Goal: Task Accomplishment & Management: Complete application form

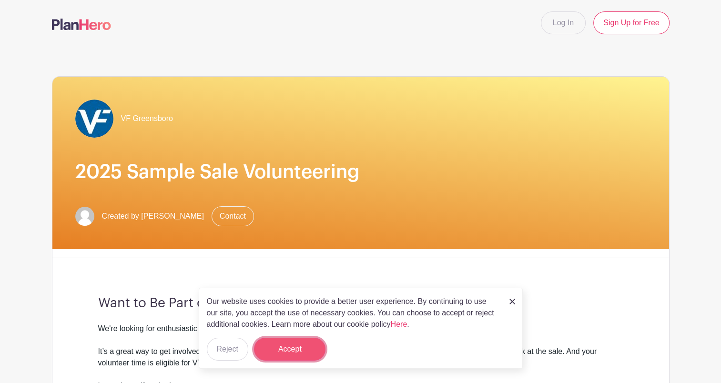
click at [294, 348] on button "Accept" at bounding box center [290, 349] width 72 height 23
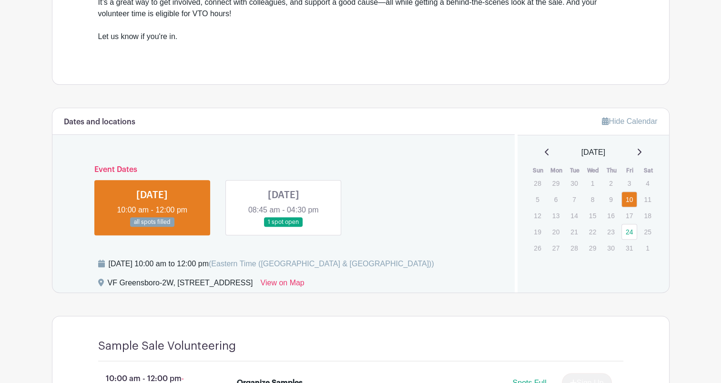
scroll to position [351, 0]
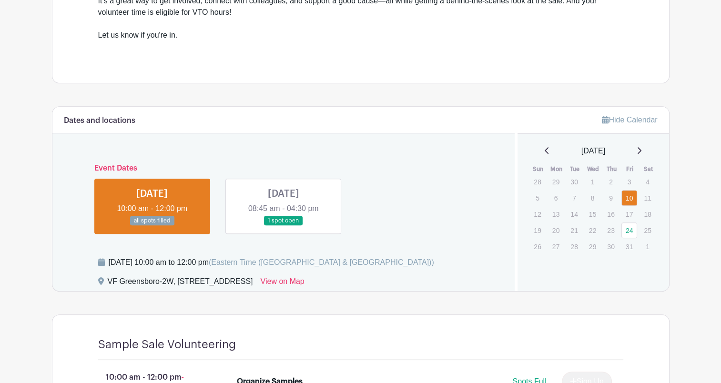
drag, startPoint x: 688, startPoint y: 252, endPoint x: 726, endPoint y: 227, distance: 45.5
click at [721, 227] on html "Loading... Log In Sign Up for Free VF Greensboro 2025 Sample Sale Volunteering …" at bounding box center [360, 167] width 721 height 1036
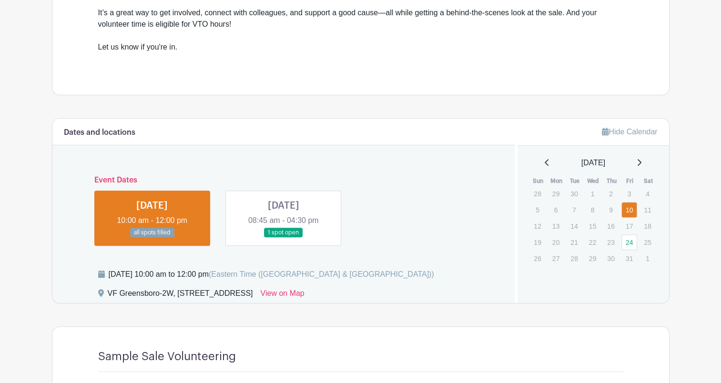
scroll to position [337, 0]
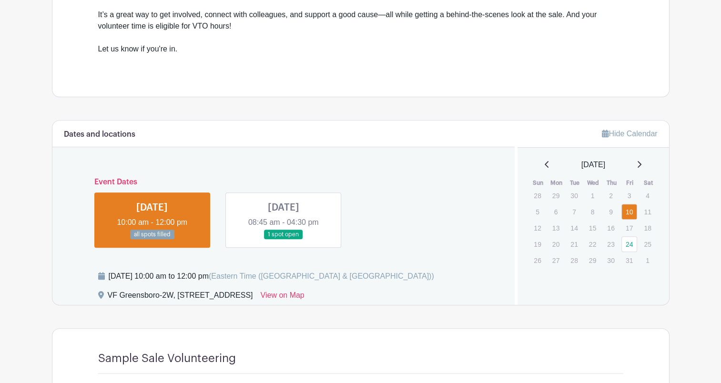
click at [680, 101] on main "Log In Sign Up for Free VF Greensboro 2025 Sample Sale Volunteering Created by …" at bounding box center [360, 167] width 721 height 1009
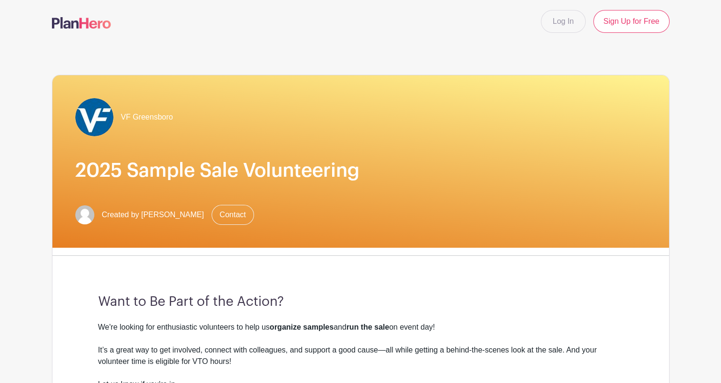
scroll to position [0, 0]
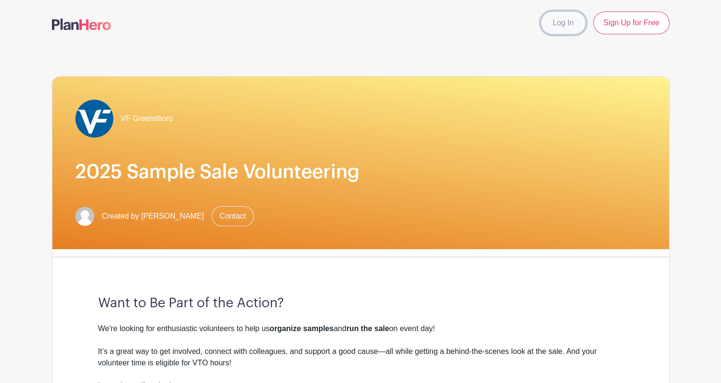
click at [567, 23] on link "Log In" at bounding box center [563, 22] width 45 height 23
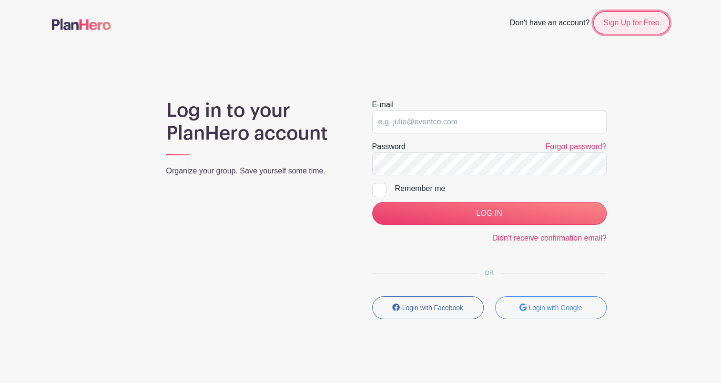
click at [613, 19] on link "Sign Up for Free" at bounding box center [632, 22] width 76 height 23
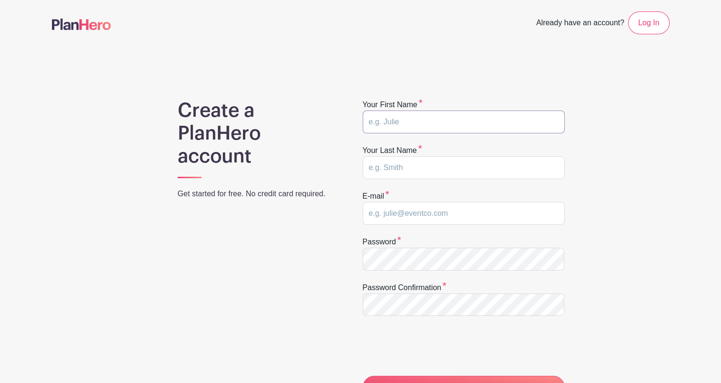
click at [462, 119] on input "text" at bounding box center [464, 122] width 202 height 23
type input "[PERSON_NAME]"
click at [372, 207] on input "email" at bounding box center [464, 213] width 202 height 23
type input "[PERSON_NAME][EMAIL_ADDRESS][DOMAIN_NAME]"
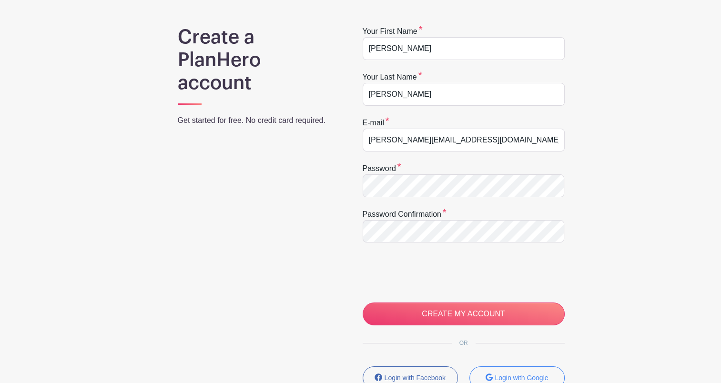
scroll to position [79, 0]
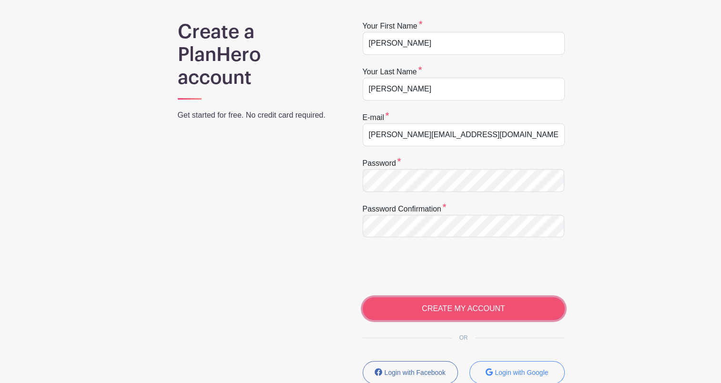
click at [480, 315] on input "CREATE MY ACCOUNT" at bounding box center [464, 309] width 202 height 23
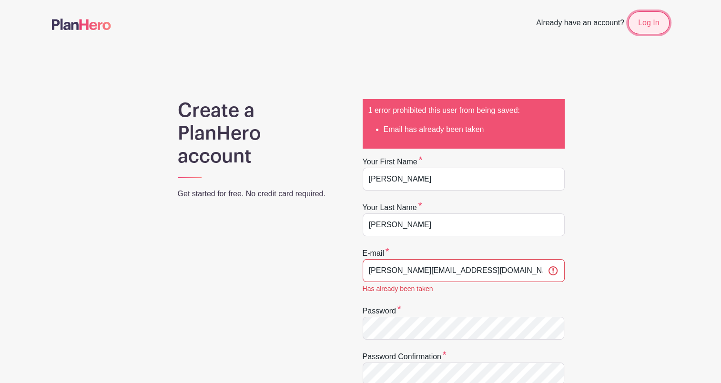
click at [649, 25] on link "Log In" at bounding box center [648, 22] width 41 height 23
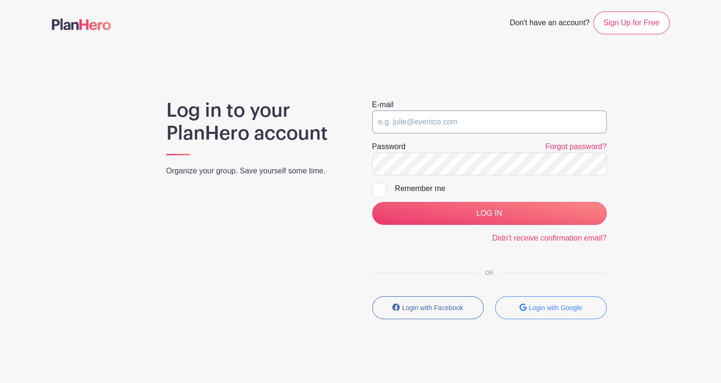
click at [483, 122] on input "email" at bounding box center [489, 122] width 235 height 23
type input "[PERSON_NAME][EMAIL_ADDRESS][DOMAIN_NAME]"
click at [372, 202] on input "LOG IN" at bounding box center [489, 213] width 235 height 23
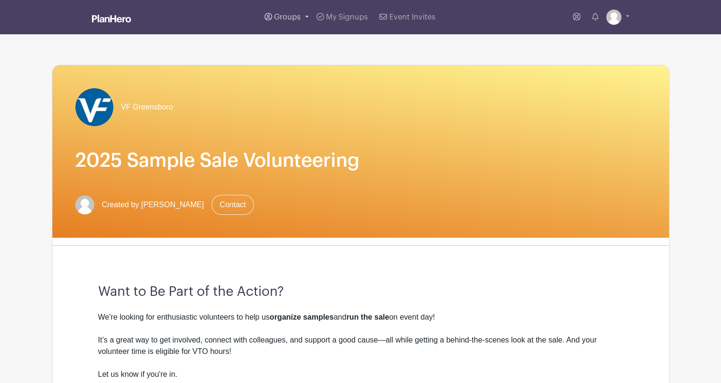
click at [301, 21] on link "Groups" at bounding box center [287, 17] width 52 height 34
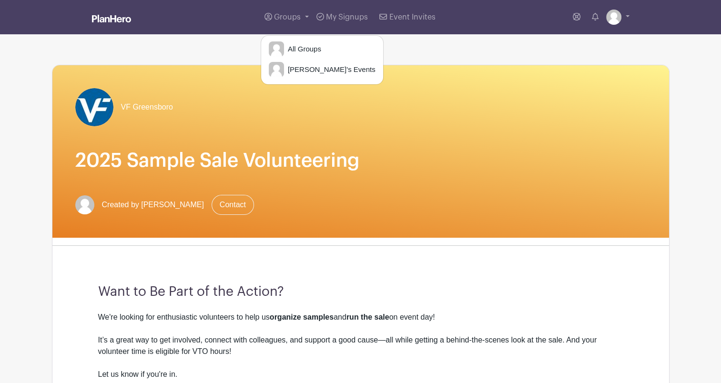
click at [128, 34] on div "Groups All Groups Josh's Events My Signups Event Invites My account Logout" at bounding box center [360, 17] width 629 height 34
